Goal: Navigation & Orientation: Go to known website

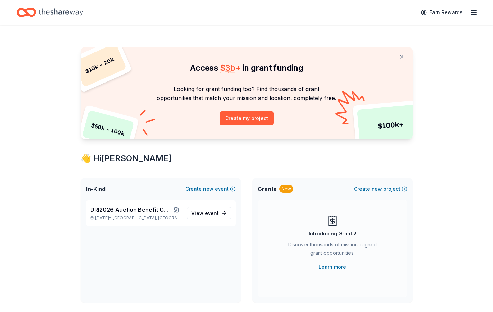
click at [63, 10] on icon "Home" at bounding box center [61, 12] width 44 height 14
click at [460, 8] on link "Earn Rewards" at bounding box center [442, 12] width 50 height 12
click at [471, 9] on icon "button" at bounding box center [474, 12] width 8 height 8
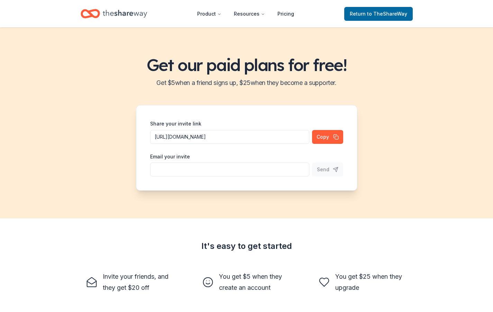
click at [389, 116] on div "Get our paid plans for free! Get $ 5 when a friend signs up, $ 25 when they bec…" at bounding box center [246, 122] width 493 height 191
click at [108, 12] on icon "Home" at bounding box center [125, 14] width 44 height 8
